Goal: Information Seeking & Learning: Compare options

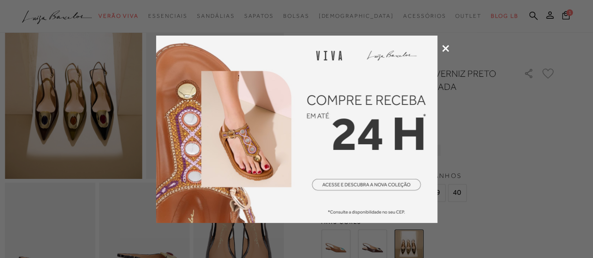
click at [449, 51] on div at bounding box center [296, 129] width 593 height 258
click at [447, 49] on icon at bounding box center [445, 48] width 7 height 7
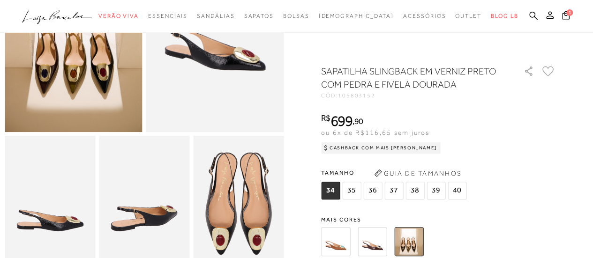
scroll to position [188, 0]
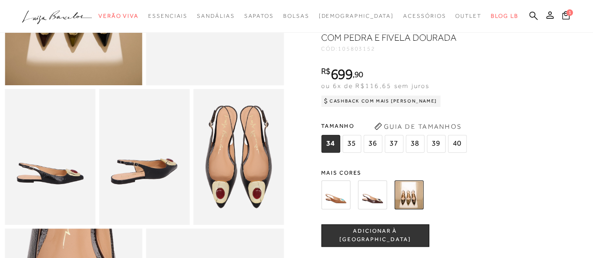
click at [343, 208] on img at bounding box center [335, 195] width 29 height 29
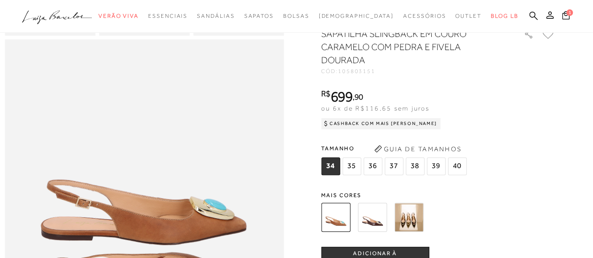
scroll to position [422, 0]
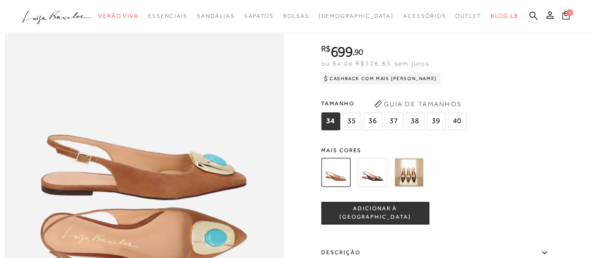
click at [379, 187] on img at bounding box center [372, 172] width 29 height 29
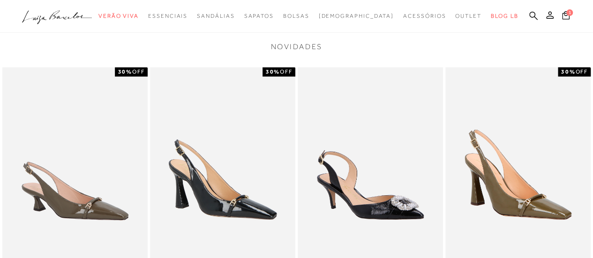
scroll to position [704, 0]
